Goal: Transaction & Acquisition: Download file/media

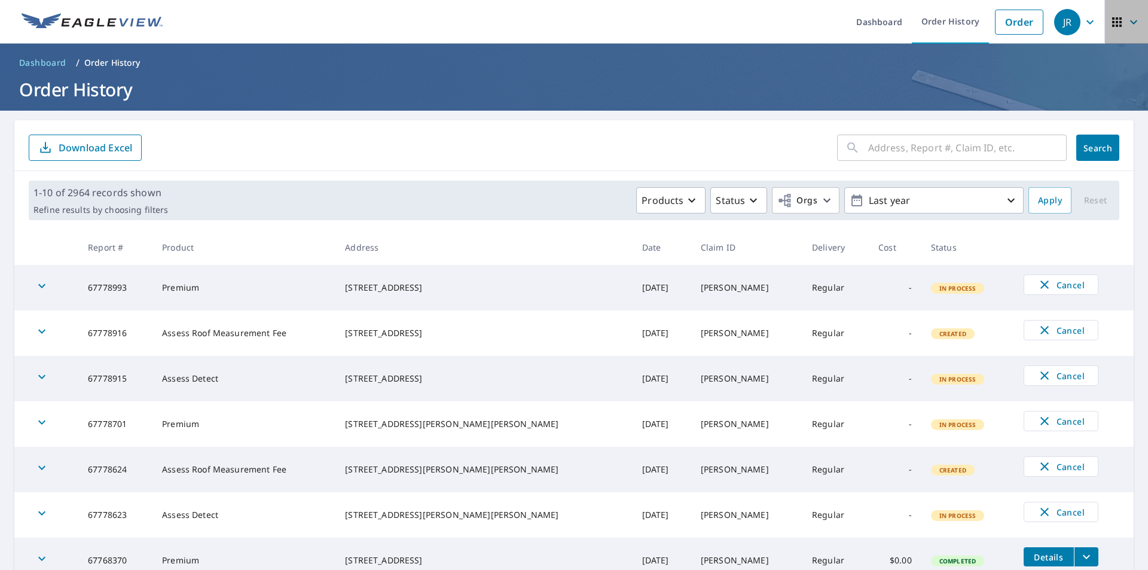
click at [1113, 28] on icon "button" at bounding box center [1117, 22] width 14 height 14
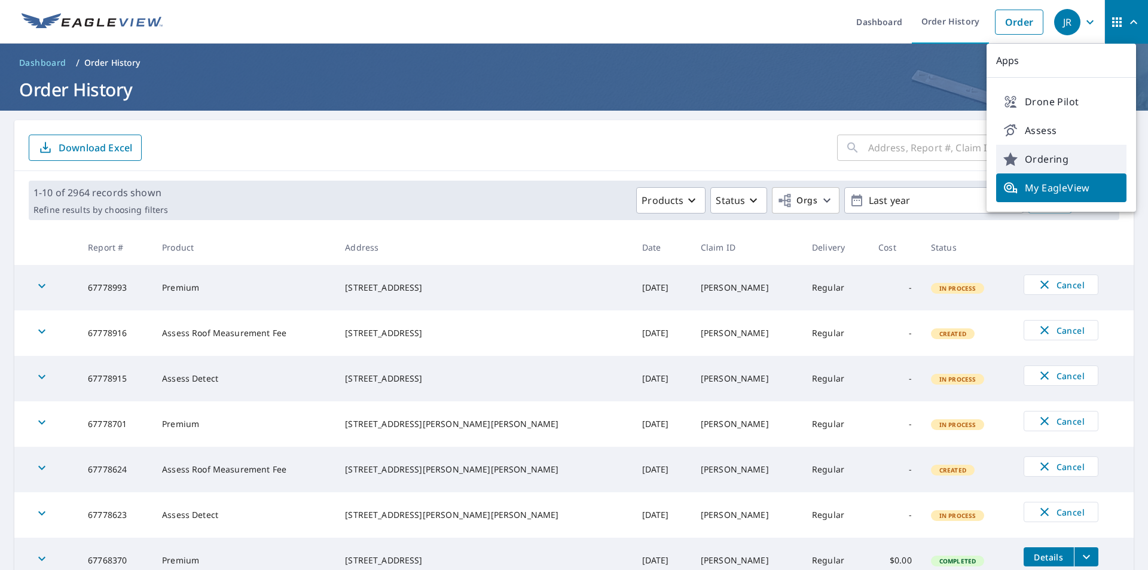
click at [1037, 165] on span "Ordering" at bounding box center [1061, 159] width 116 height 14
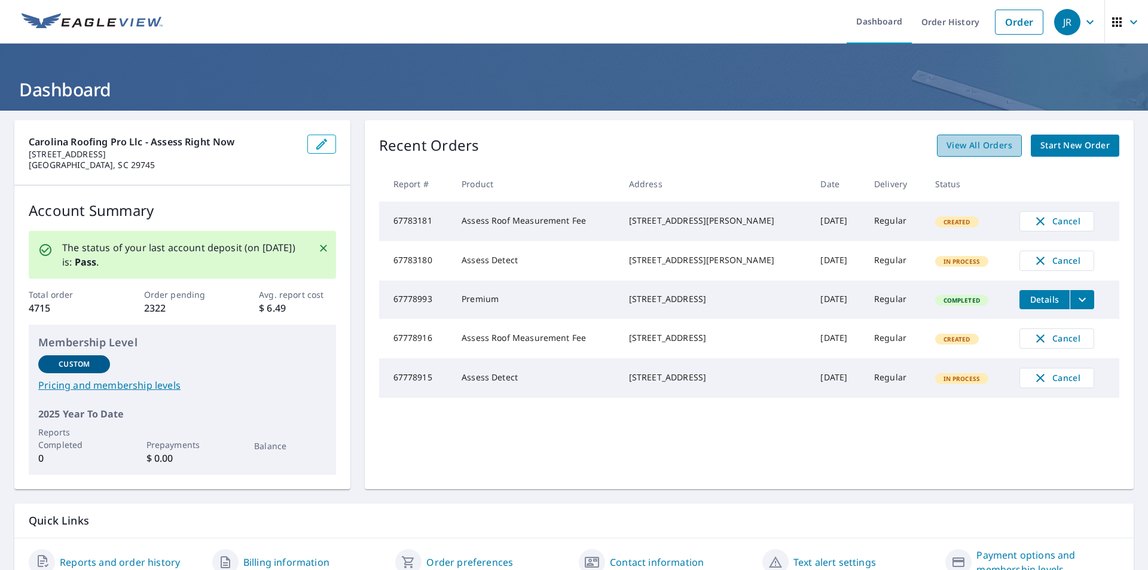
click at [977, 148] on span "View All Orders" at bounding box center [979, 145] width 66 height 15
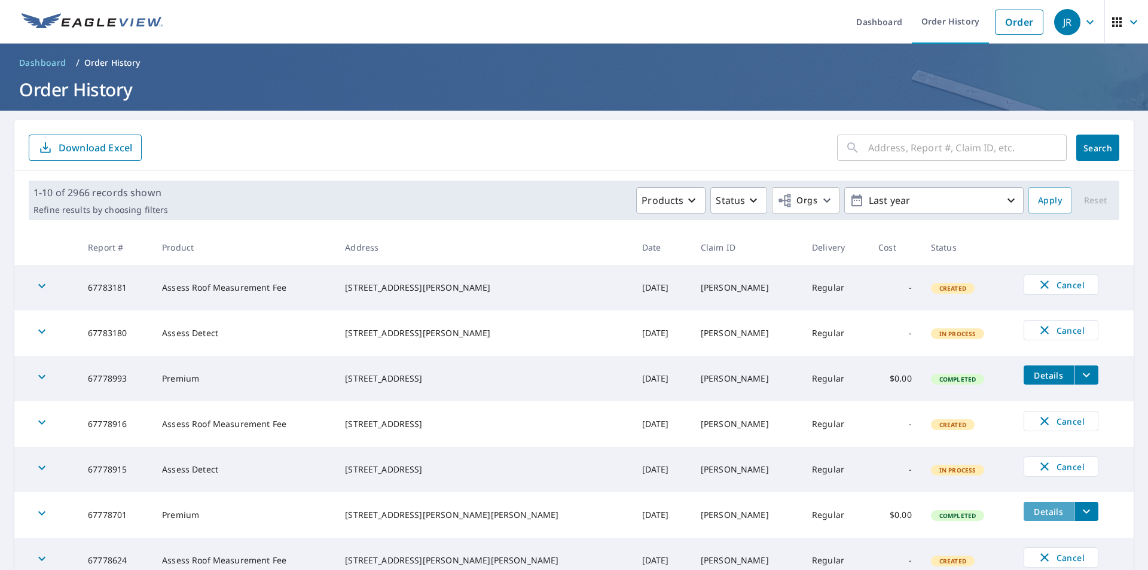
click at [1031, 517] on span "Details" at bounding box center [1049, 511] width 36 height 11
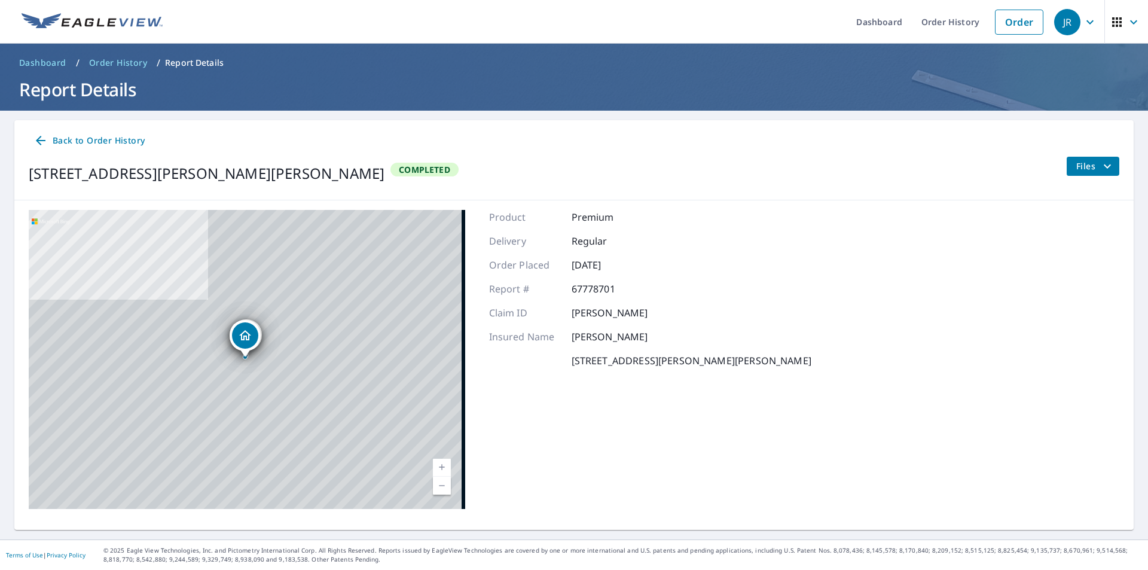
click at [1078, 164] on span "Files" at bounding box center [1095, 166] width 38 height 14
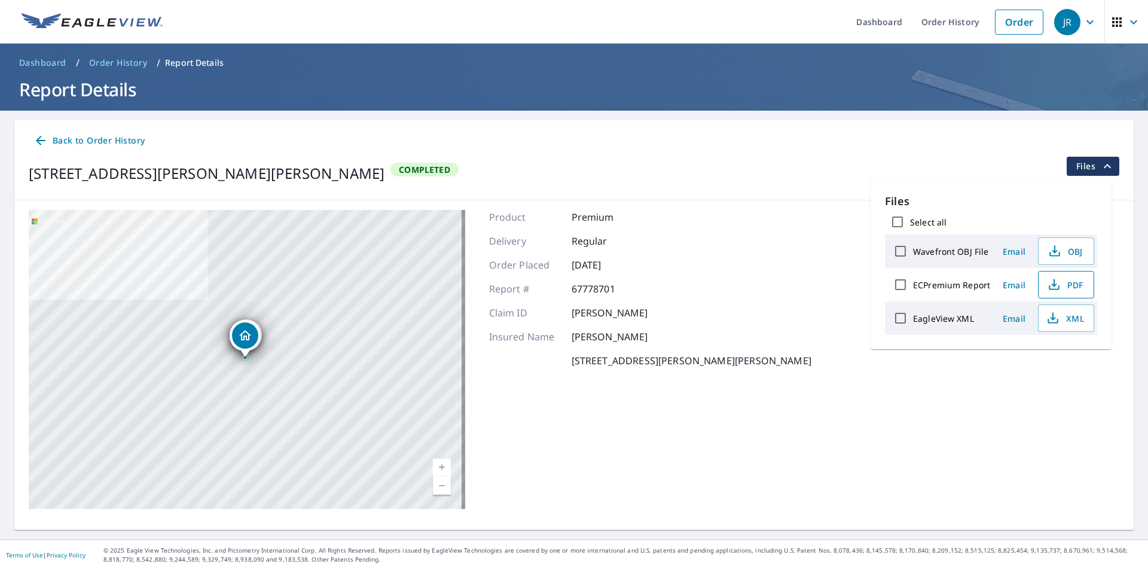
click at [1053, 283] on icon "button" at bounding box center [1054, 284] width 14 height 14
click at [1047, 319] on icon "button" at bounding box center [1052, 321] width 10 height 5
click at [138, 135] on span "Back to Order History" at bounding box center [88, 140] width 111 height 15
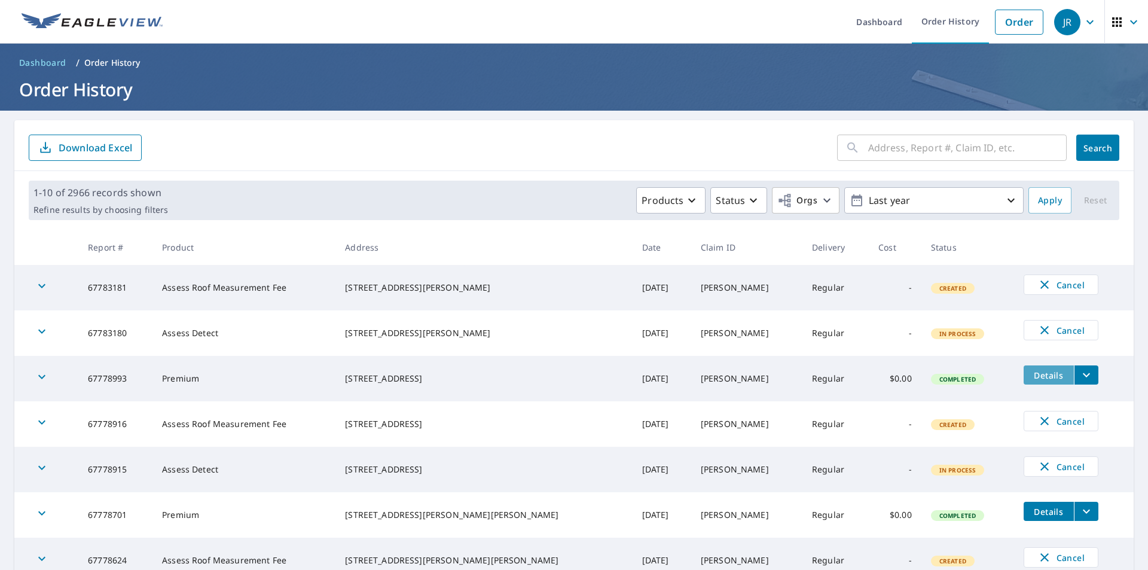
click at [1031, 371] on span "Details" at bounding box center [1049, 374] width 36 height 11
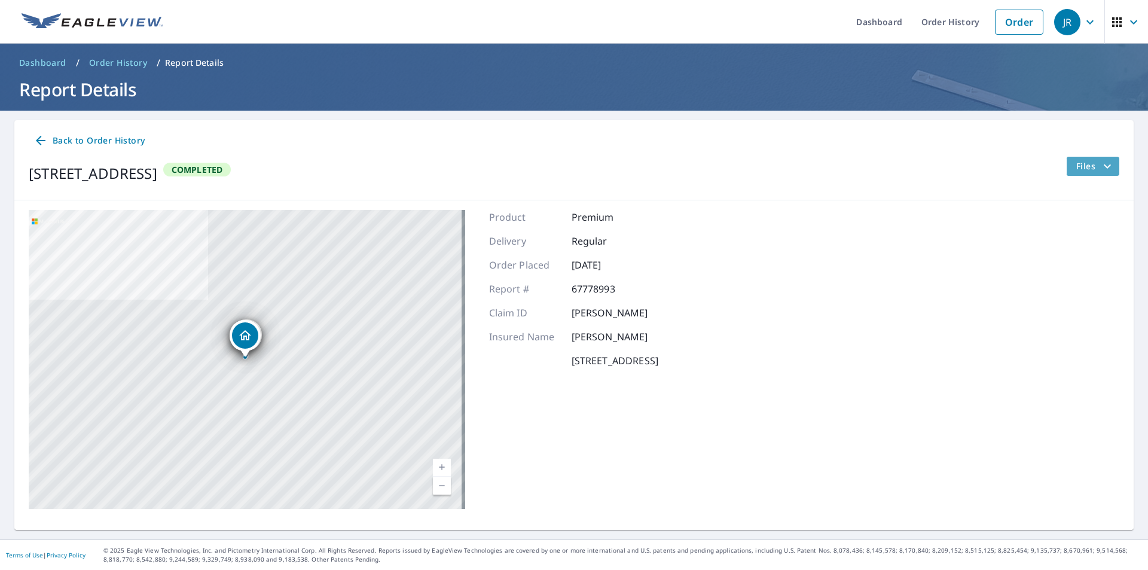
click at [1078, 164] on span "Files" at bounding box center [1095, 166] width 38 height 14
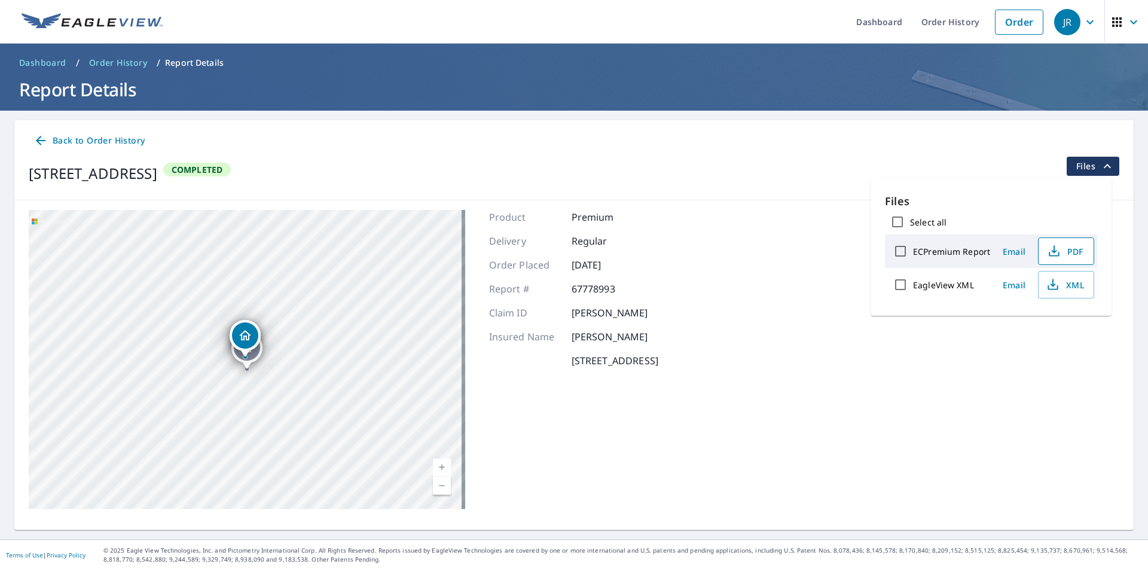
click at [1050, 249] on icon "button" at bounding box center [1054, 251] width 14 height 14
click at [1050, 283] on icon "button" at bounding box center [1053, 284] width 14 height 14
click at [80, 137] on span "Back to Order History" at bounding box center [88, 140] width 111 height 15
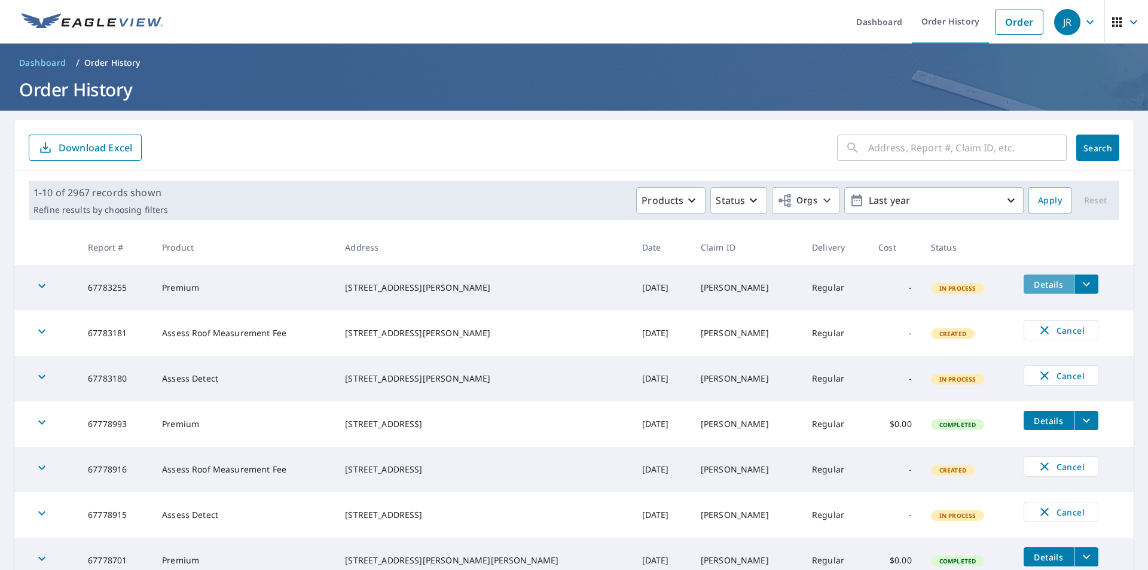
click at [1023, 290] on button "Details" at bounding box center [1048, 283] width 50 height 19
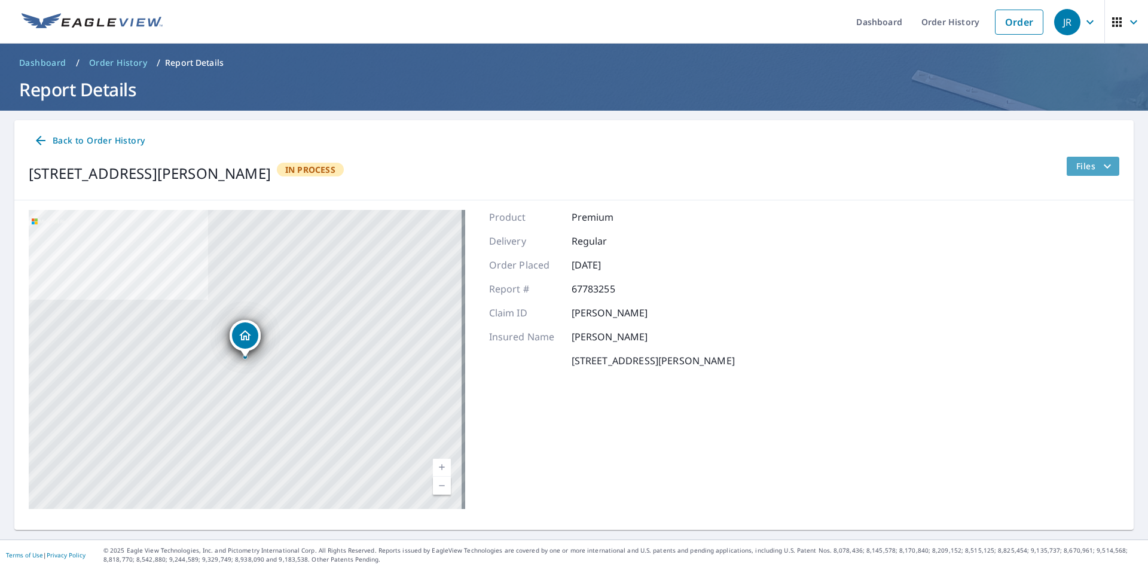
click at [1078, 164] on span "Files" at bounding box center [1095, 166] width 38 height 14
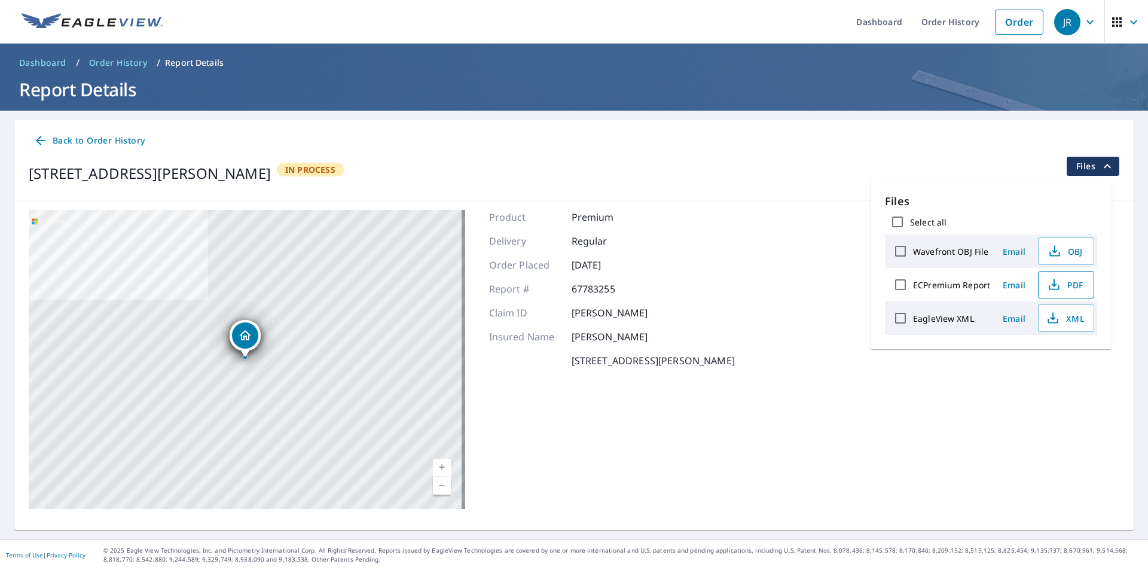
click at [1065, 281] on span "PDF" at bounding box center [1065, 284] width 38 height 14
click at [1060, 314] on span "XML" at bounding box center [1065, 318] width 38 height 14
click at [117, 141] on span "Back to Order History" at bounding box center [88, 140] width 111 height 15
